Goal: Go to known website: Go to known website

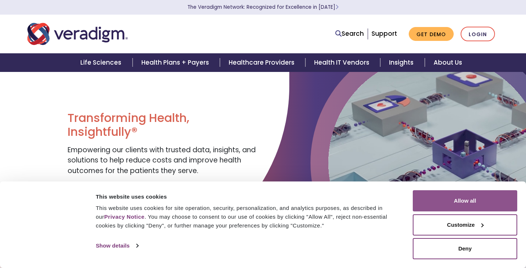
click at [469, 198] on button "Allow all" at bounding box center [465, 200] width 104 height 21
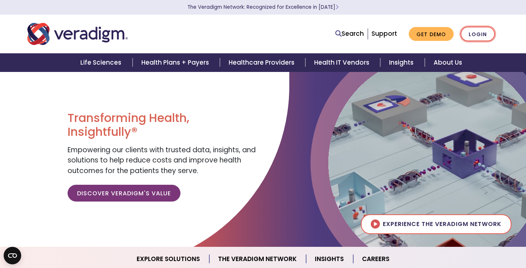
click at [471, 34] on link "Login" at bounding box center [477, 34] width 34 height 15
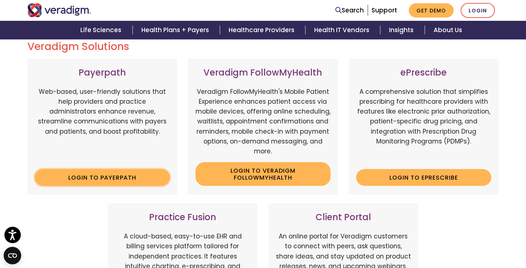
click at [104, 180] on link "Login to Payerpath" at bounding box center [102, 177] width 135 height 17
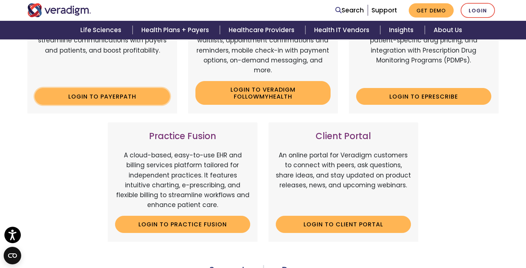
scroll to position [175, 0]
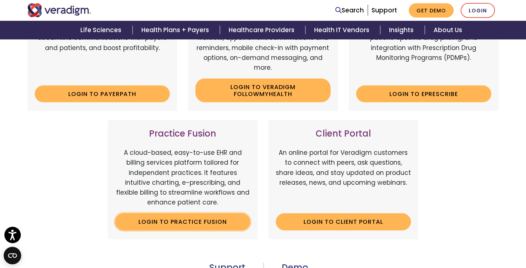
click at [232, 220] on link "Login to Practice Fusion" at bounding box center [182, 221] width 135 height 17
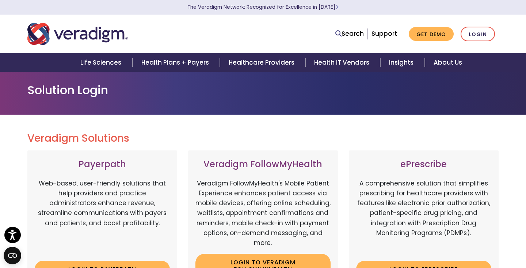
scroll to position [9, 0]
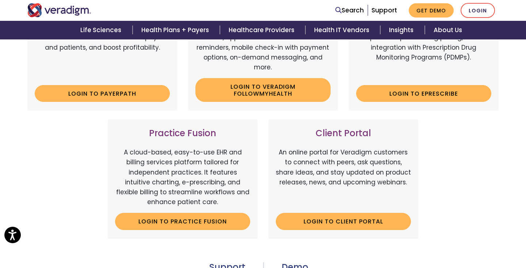
scroll to position [172, 0]
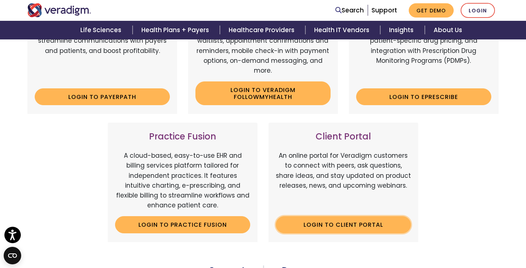
click at [318, 223] on link "Login to Client Portal" at bounding box center [343, 224] width 135 height 17
